Goal: Task Accomplishment & Management: Manage account settings

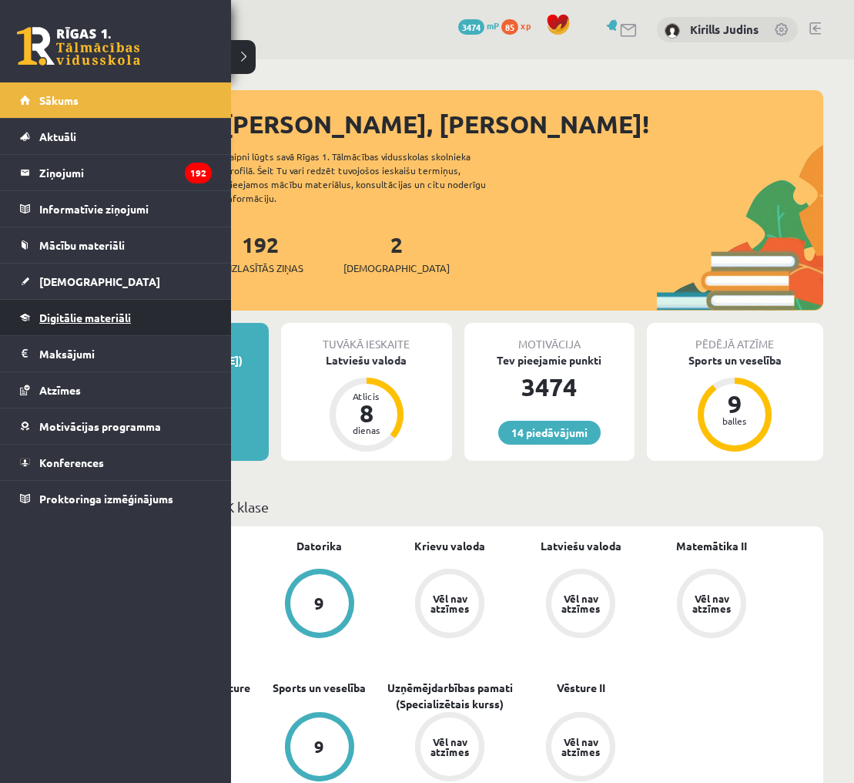
click at [64, 320] on span "Digitālie materiāli" at bounding box center [85, 317] width 92 height 14
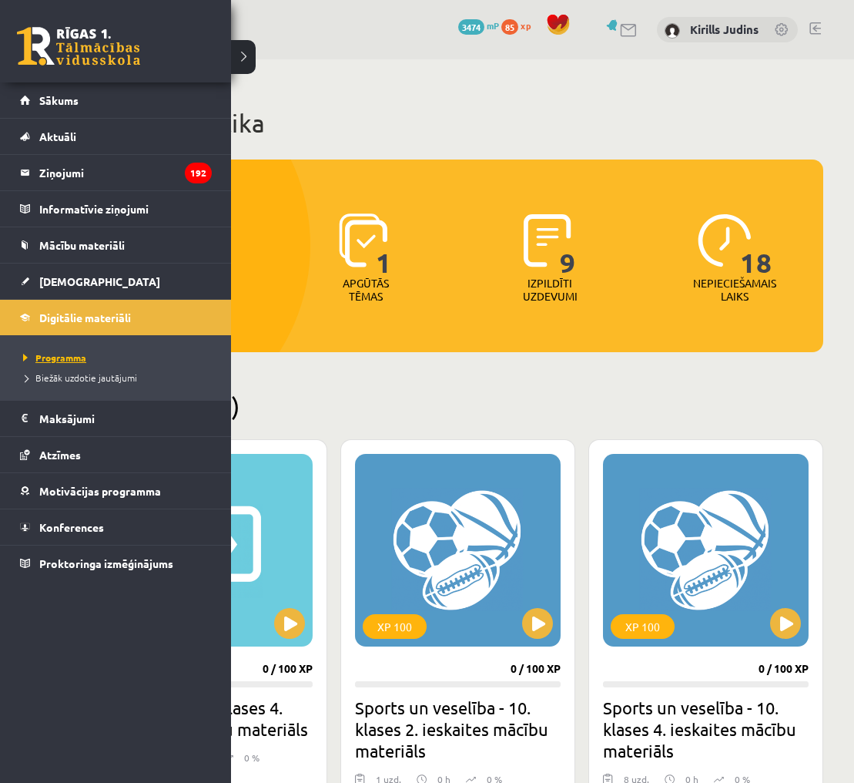
click at [71, 357] on span "Programma" at bounding box center [52, 357] width 67 height 12
click at [70, 377] on span "Biežāk uzdotie jautājumi" at bounding box center [78, 377] width 118 height 12
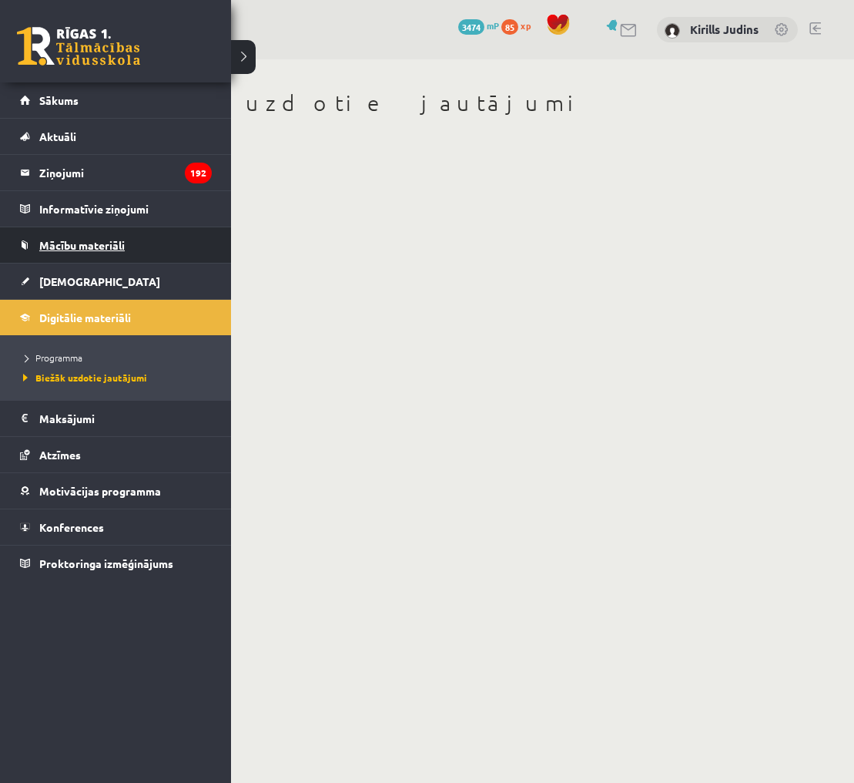
click at [65, 241] on span "Mācību materiāli" at bounding box center [81, 245] width 85 height 14
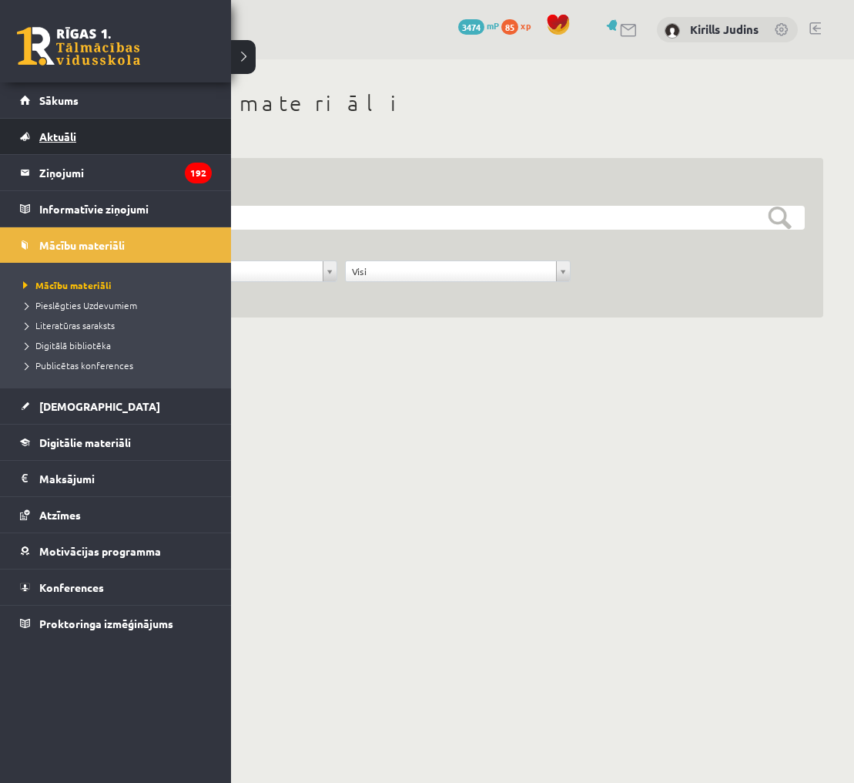
click at [56, 138] on span "Aktuāli" at bounding box center [57, 136] width 37 height 14
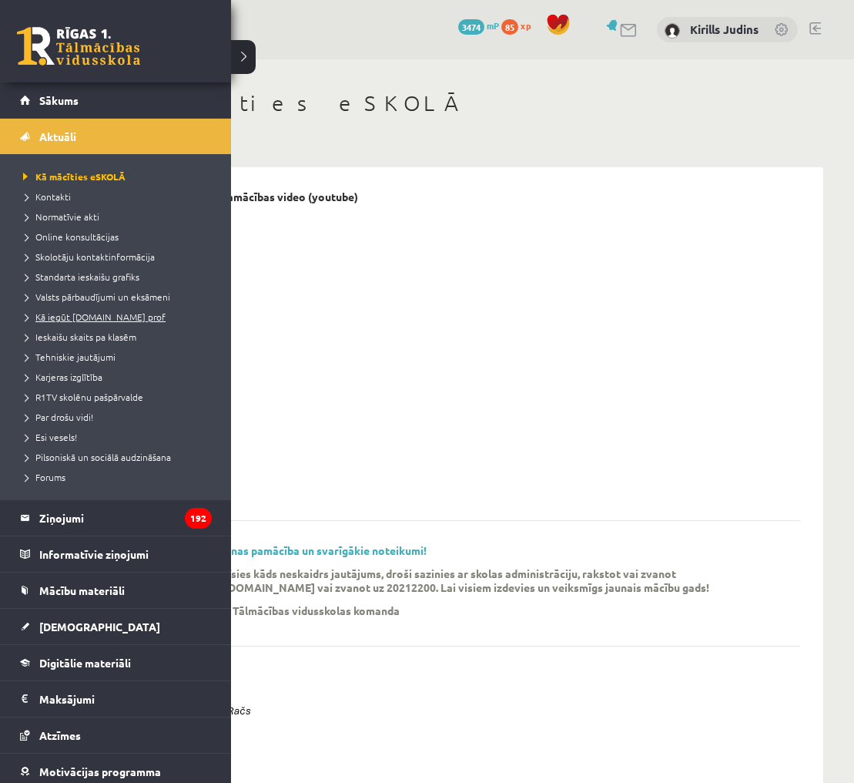
click at [88, 320] on span "Kā iegūt [DOMAIN_NAME] prof" at bounding box center [92, 316] width 146 height 12
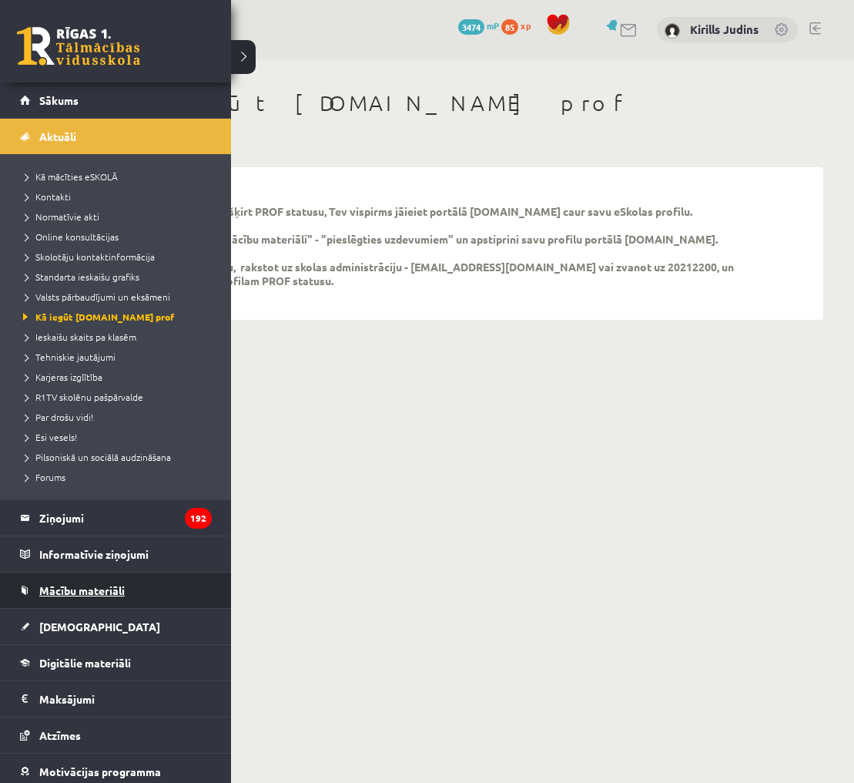
click at [61, 588] on span "Mācību materiāli" at bounding box center [81, 590] width 85 height 14
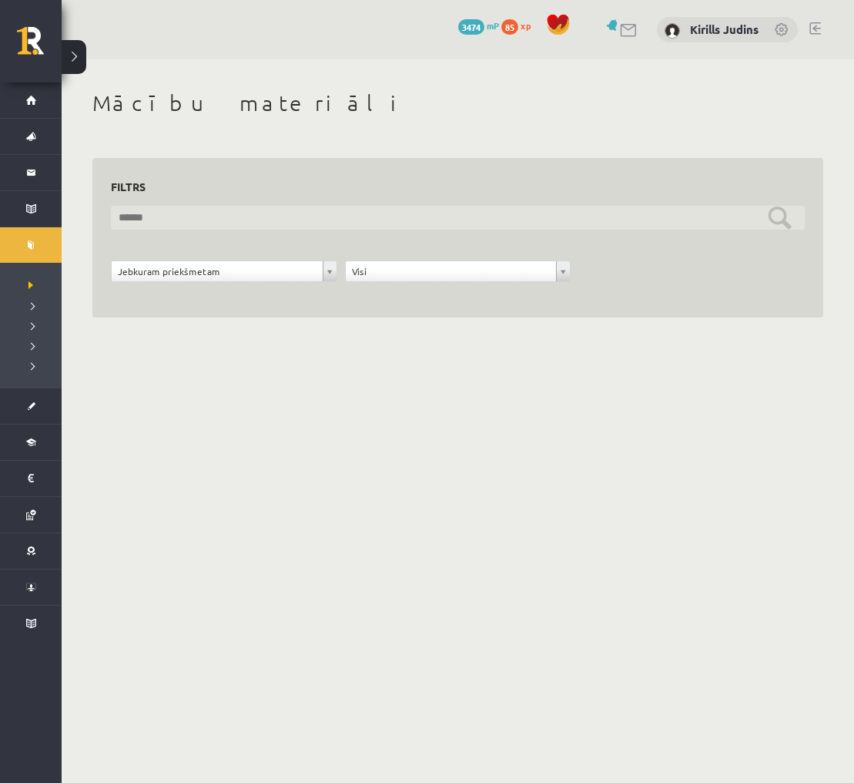
click at [204, 216] on input "text" at bounding box center [458, 218] width 694 height 24
type input "**********"
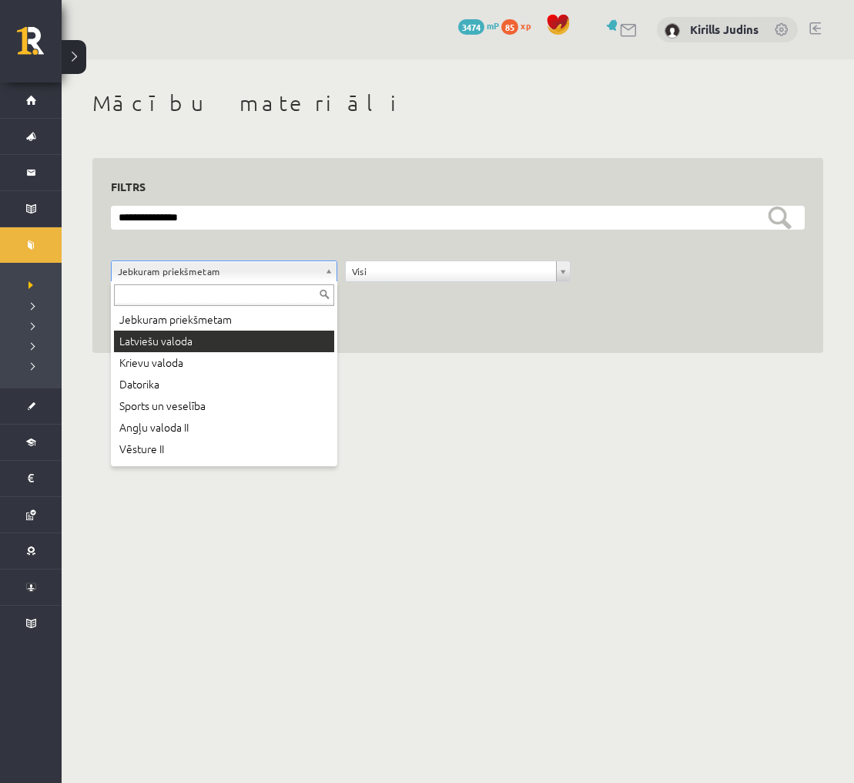
scroll to position [1, 0]
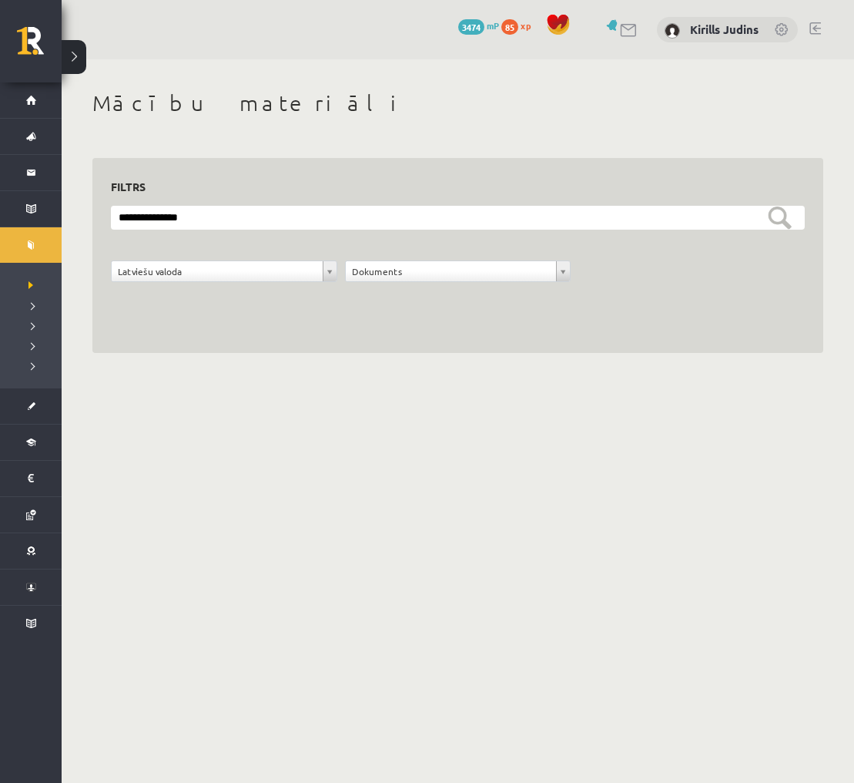
click at [560, 24] on span at bounding box center [558, 24] width 23 height 23
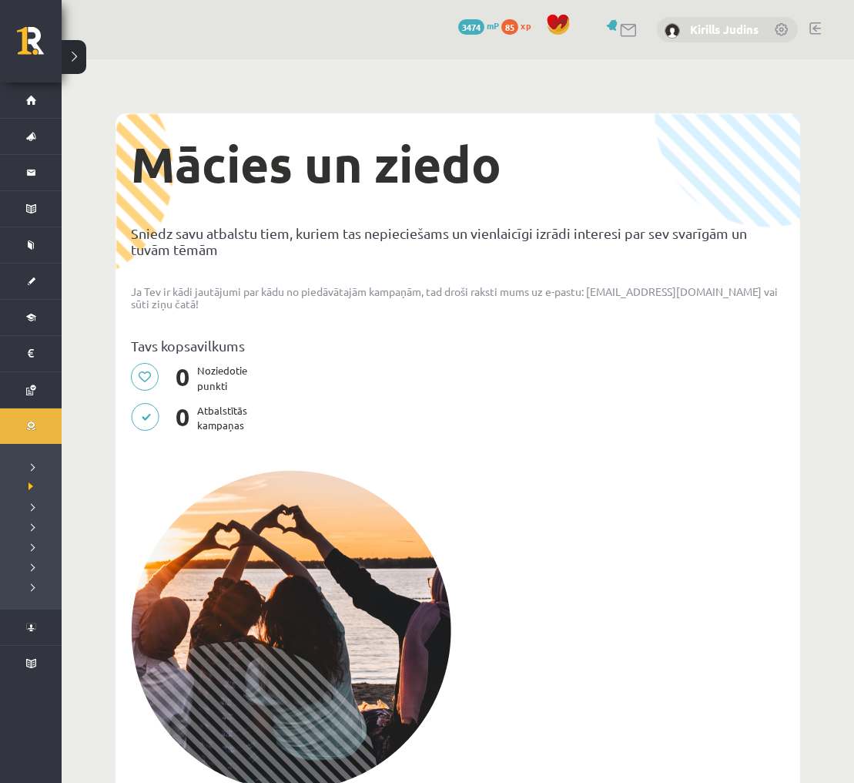
click at [715, 31] on link "Kirills Judins" at bounding box center [724, 29] width 69 height 15
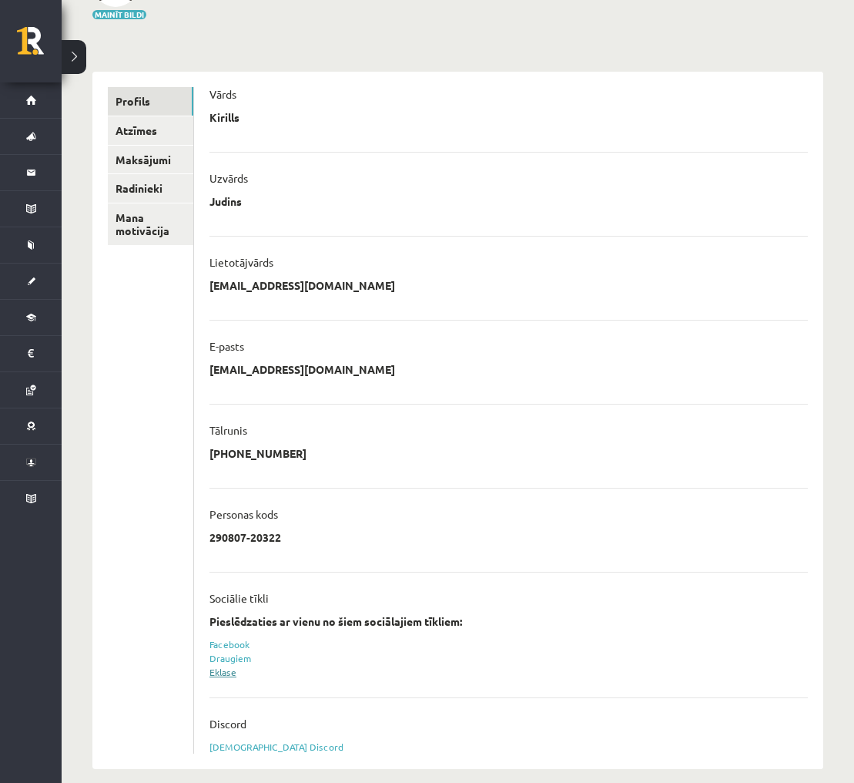
scroll to position [122, 0]
click at [222, 672] on link "Eklase" at bounding box center [222, 671] width 27 height 12
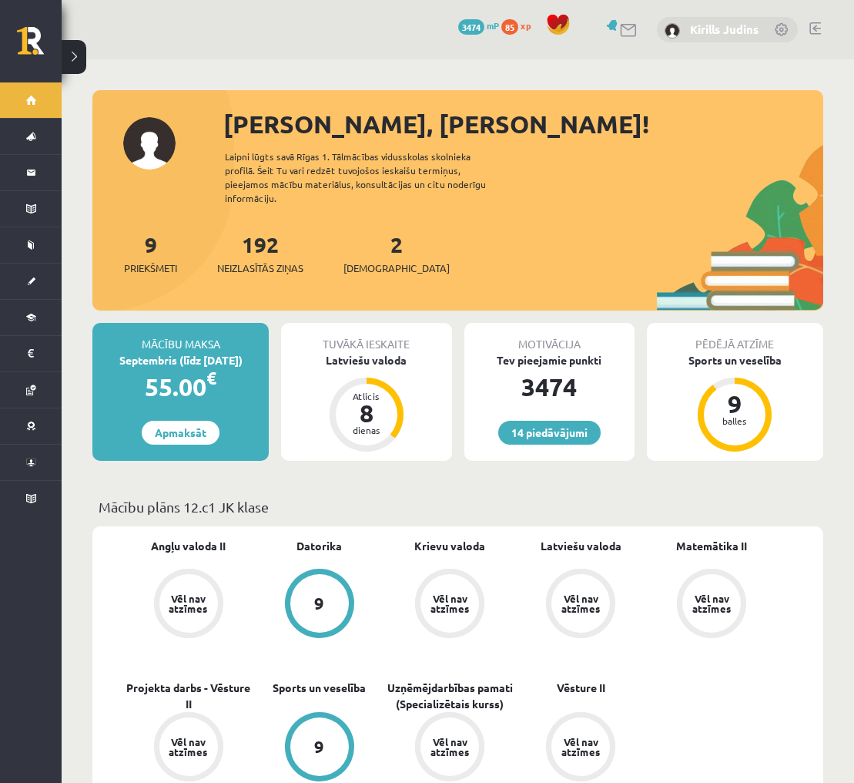
click at [706, 34] on link "Kirills Judins" at bounding box center [724, 29] width 69 height 15
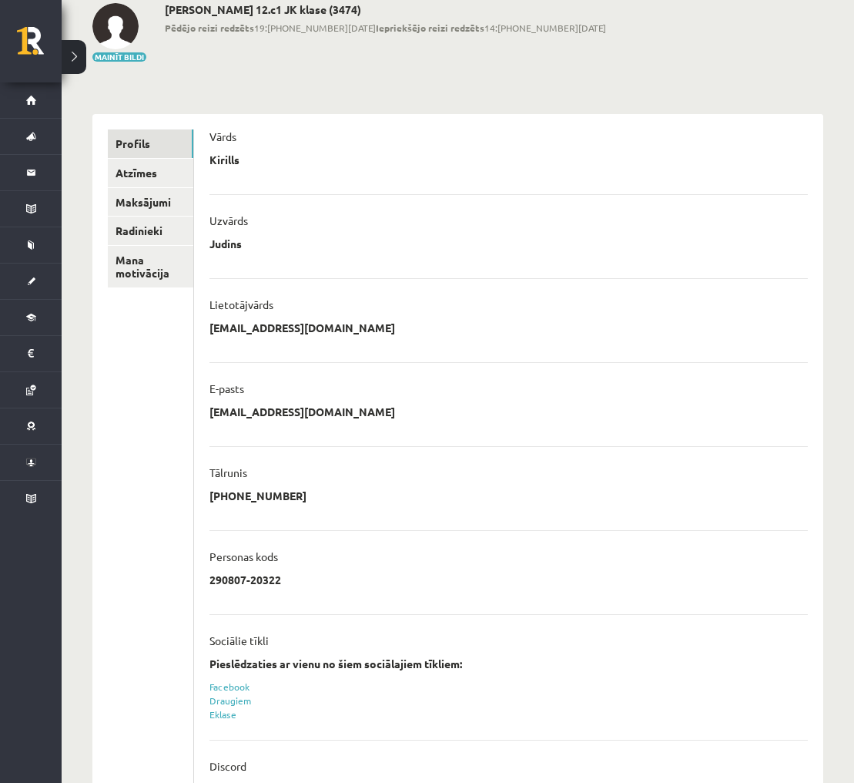
scroll to position [146, 0]
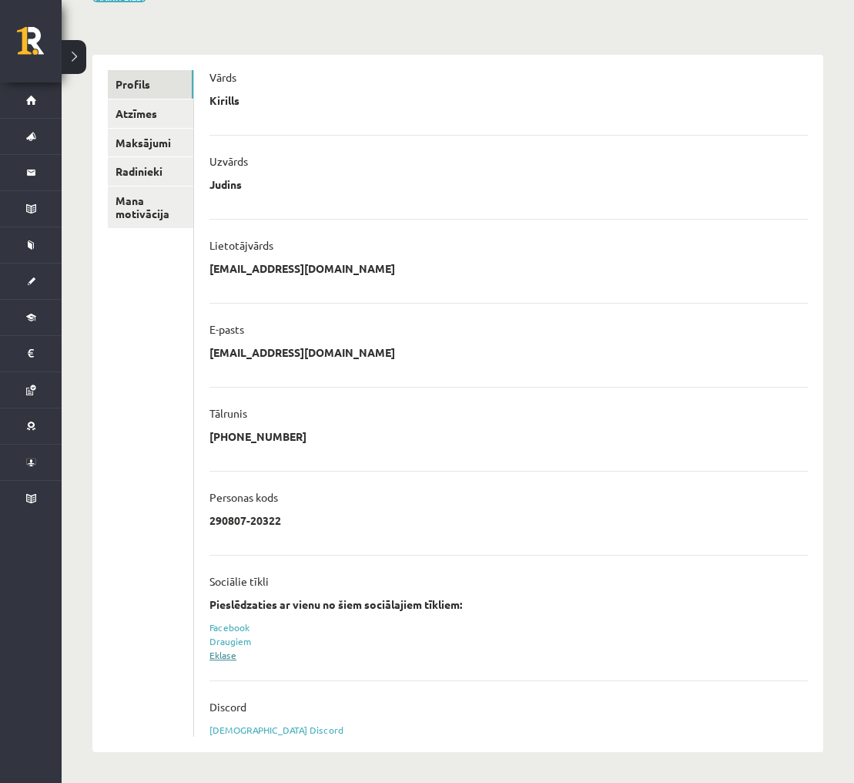
click at [224, 654] on link "Eklase" at bounding box center [222, 655] width 27 height 12
